Goal: Information Seeking & Learning: Learn about a topic

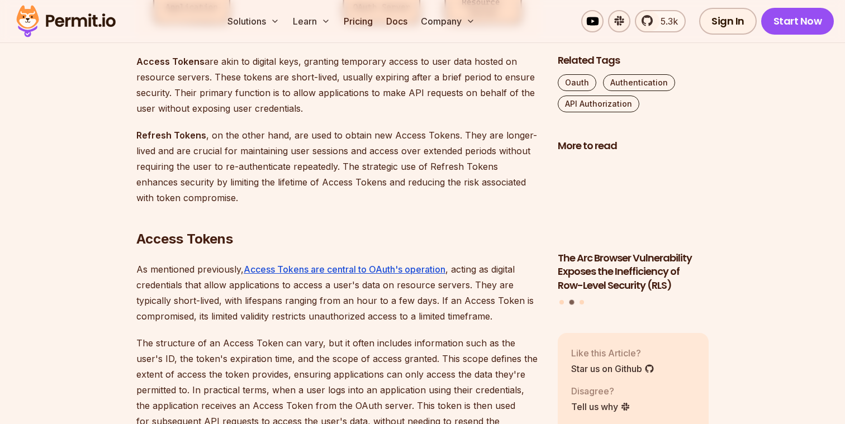
scroll to position [1353, 0]
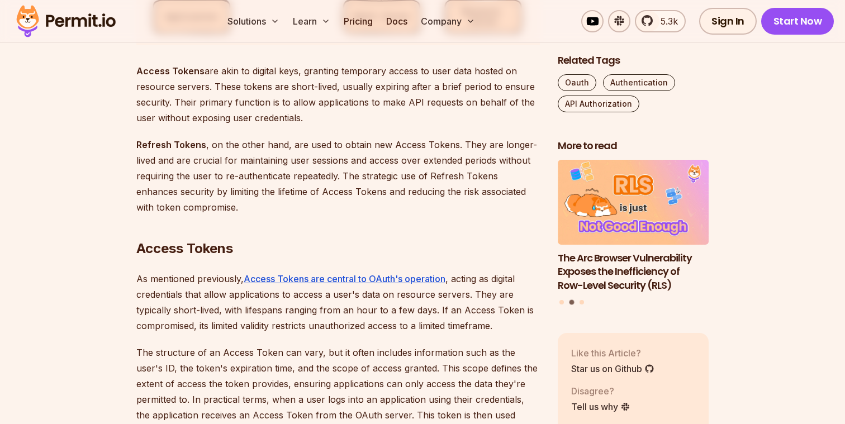
drag, startPoint x: 349, startPoint y: 66, endPoint x: 358, endPoint y: 124, distance: 58.7
click at [358, 124] on p "Access Tokens are akin to digital keys, granting temporary access to user data …" at bounding box center [337, 94] width 403 height 63
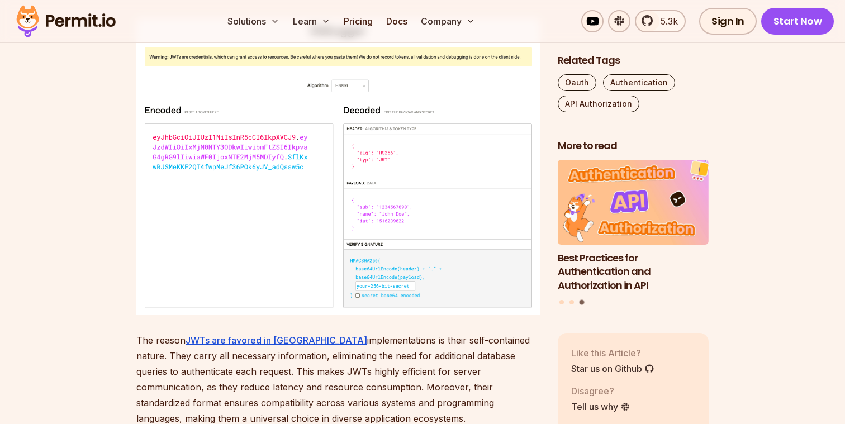
scroll to position [3092, 0]
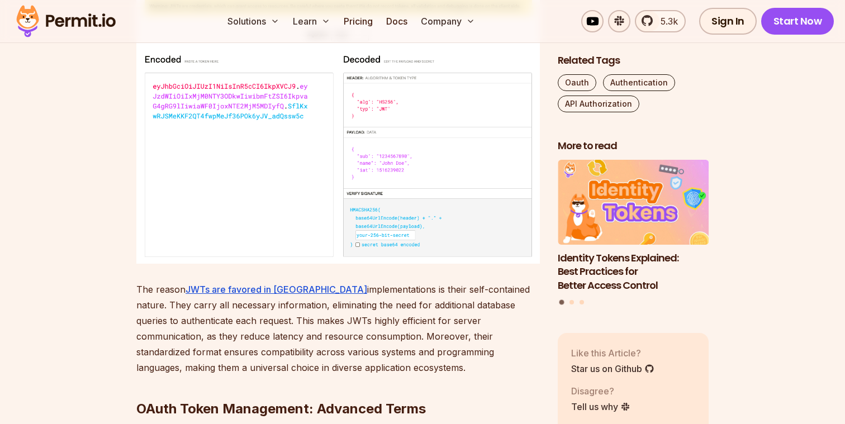
drag, startPoint x: 359, startPoint y: 135, endPoint x: 390, endPoint y: 218, distance: 88.9
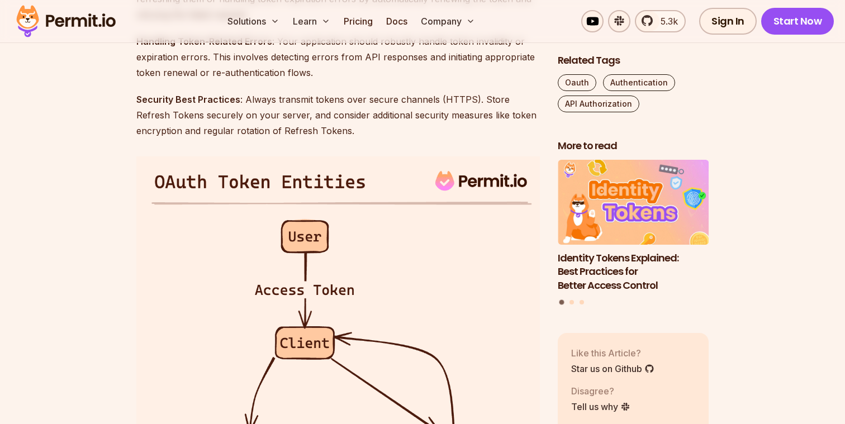
scroll to position [3419, 0]
